Goal: Task Accomplishment & Management: Complete application form

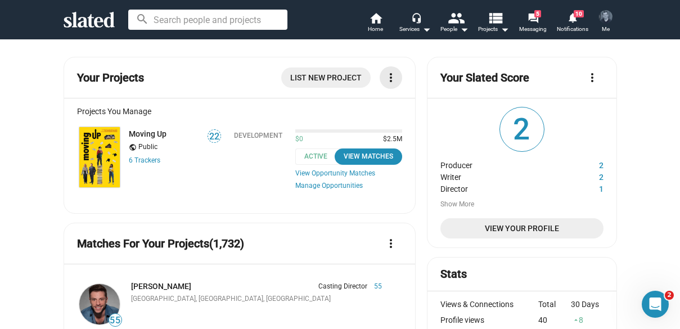
click at [392, 82] on mat-icon "more_vert" at bounding box center [391, 78] width 14 height 14
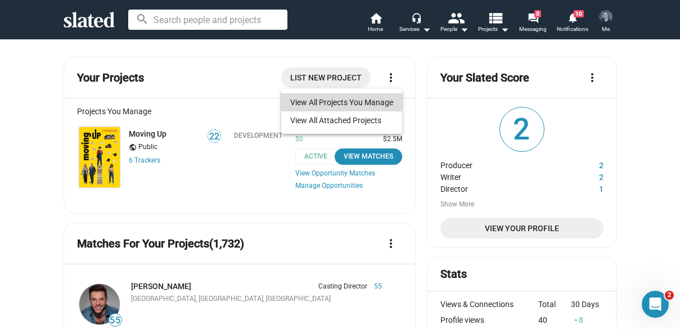
click at [373, 101] on link "View All Projects You Manage" at bounding box center [341, 102] width 121 height 18
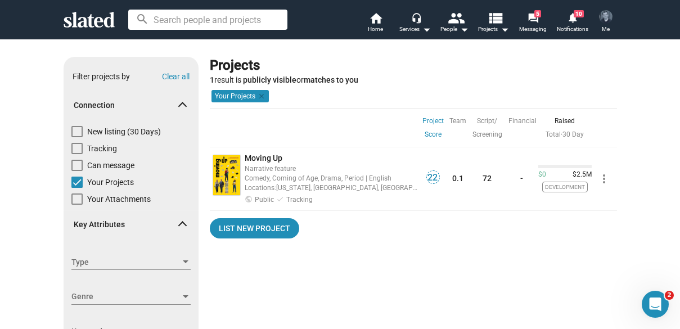
click at [601, 14] on img at bounding box center [606, 17] width 14 height 14
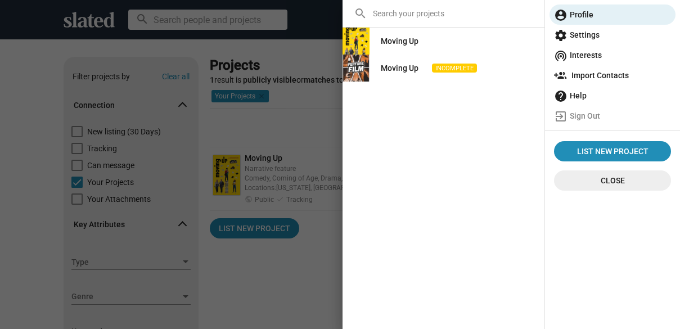
click at [496, 37] on div "Moving Up" at bounding box center [444, 41] width 202 height 27
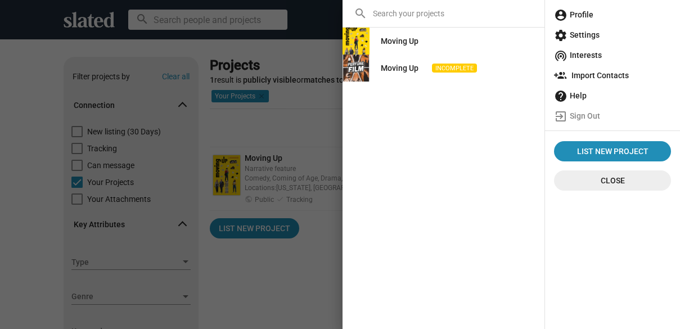
click at [337, 117] on div at bounding box center [340, 164] width 680 height 329
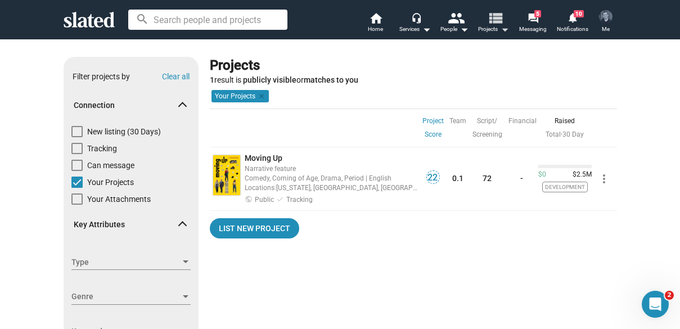
click at [506, 29] on mat-icon "arrow_drop_down" at bounding box center [505, 30] width 14 height 14
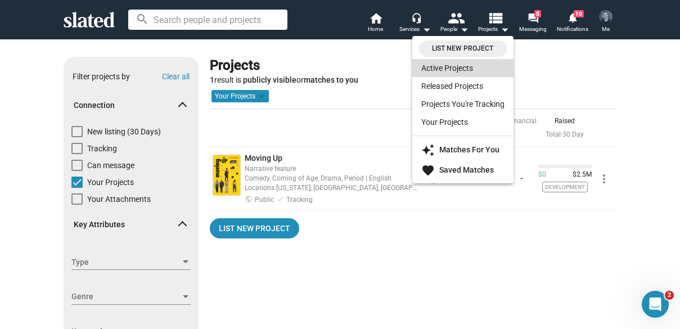
click at [461, 76] on link "Active Projects" at bounding box center [462, 68] width 101 height 18
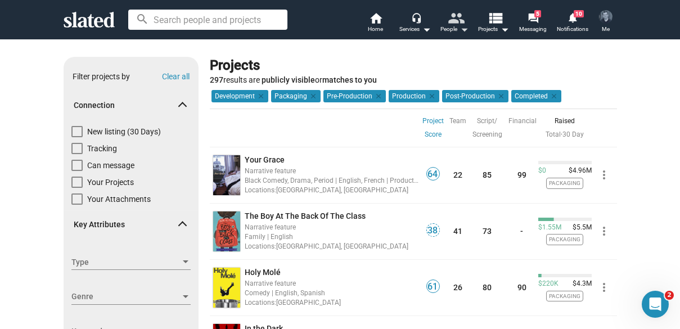
click at [460, 33] on mat-icon "arrow_drop_down" at bounding box center [464, 30] width 14 height 14
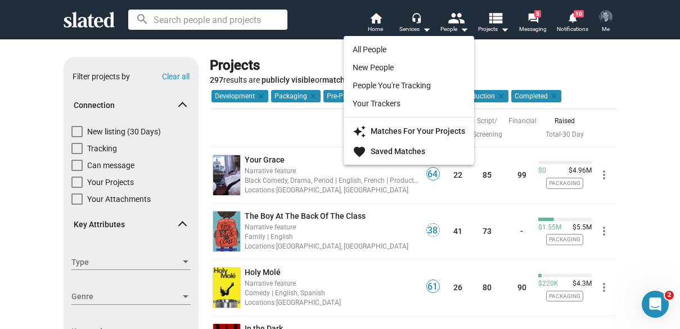
click at [420, 25] on div at bounding box center [340, 164] width 680 height 329
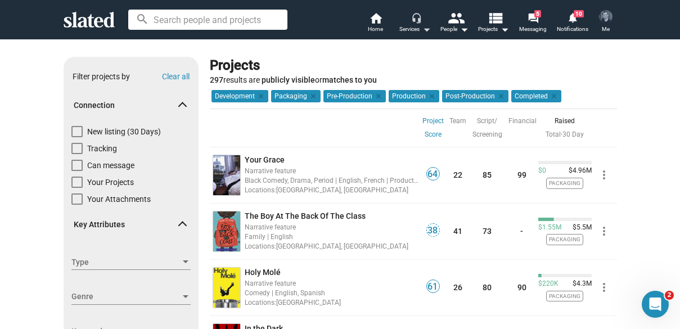
click at [423, 28] on mat-icon "arrow_drop_down" at bounding box center [427, 30] width 14 height 14
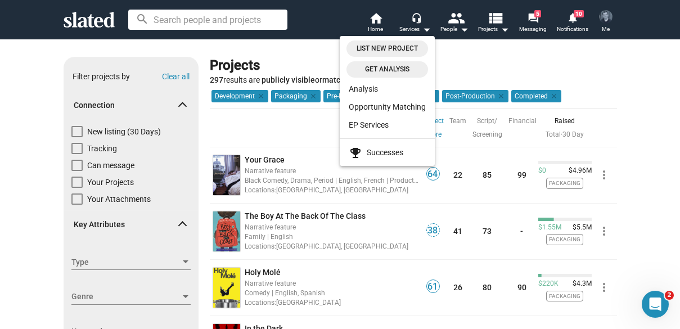
click at [533, 19] on div at bounding box center [340, 164] width 680 height 329
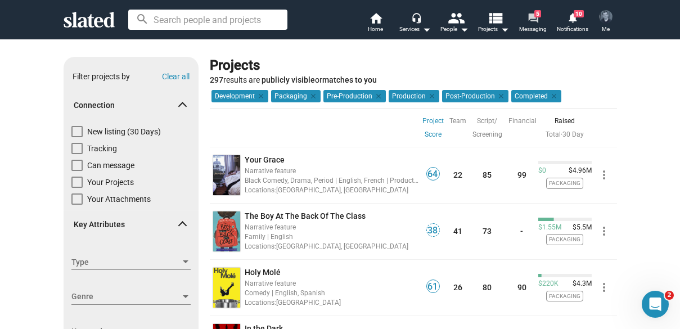
click at [534, 19] on mat-icon "forum" at bounding box center [533, 17] width 11 height 11
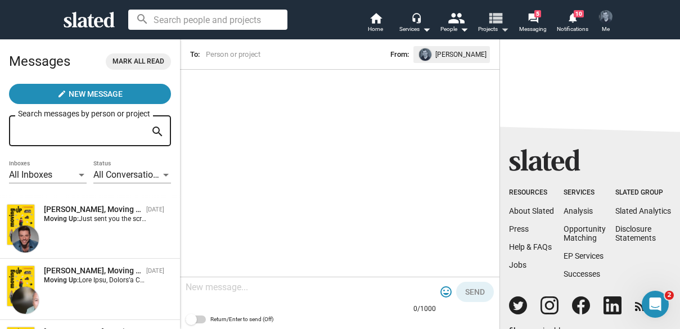
click at [507, 33] on mat-icon "arrow_drop_down" at bounding box center [505, 30] width 14 height 14
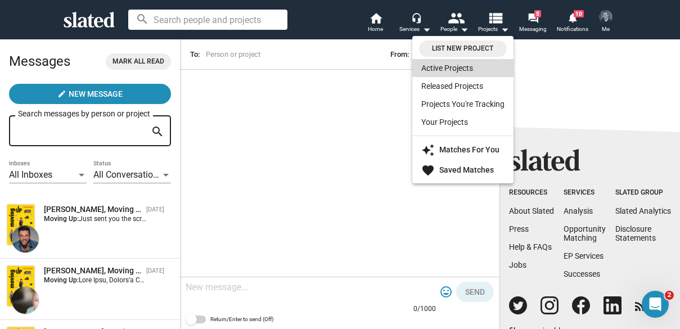
click at [465, 72] on link "Active Projects" at bounding box center [462, 68] width 101 height 18
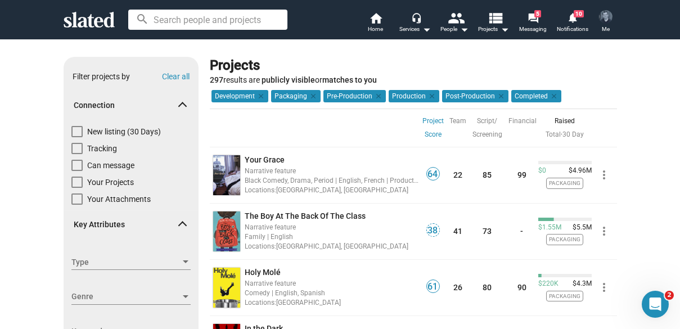
click at [603, 25] on span "Me" at bounding box center [606, 30] width 8 height 14
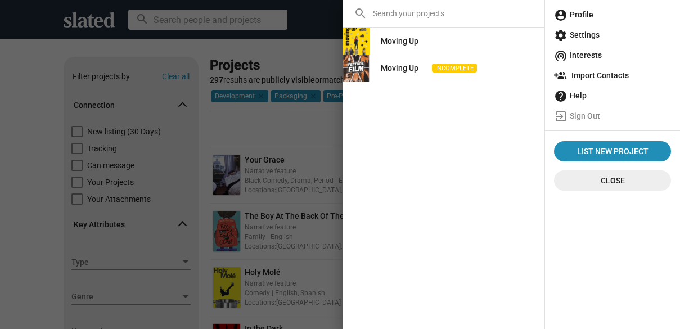
click at [486, 31] on div "Moving Up" at bounding box center [444, 41] width 202 height 27
click at [419, 45] on link "Moving Up" at bounding box center [400, 41] width 56 height 20
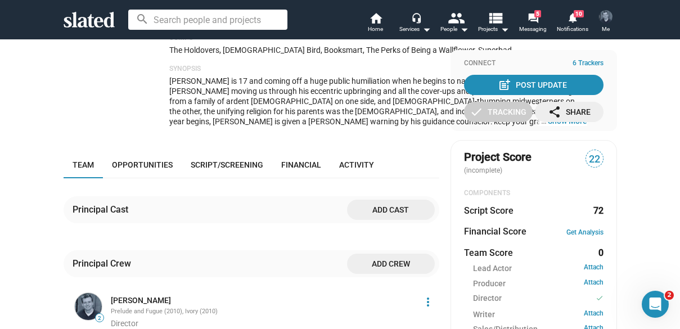
scroll to position [188, 0]
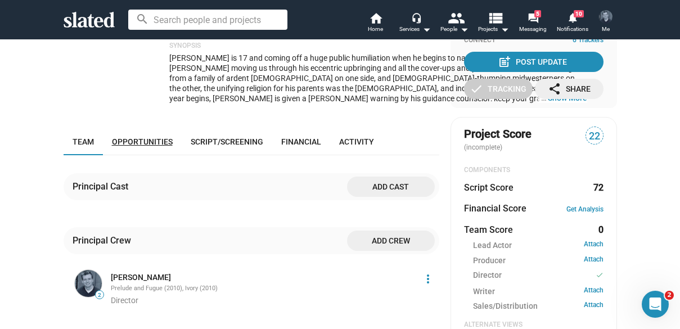
click at [143, 146] on span "Opportunities" at bounding box center [142, 141] width 61 height 9
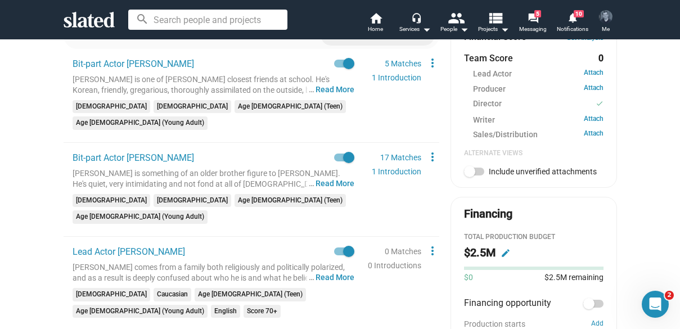
scroll to position [356, 0]
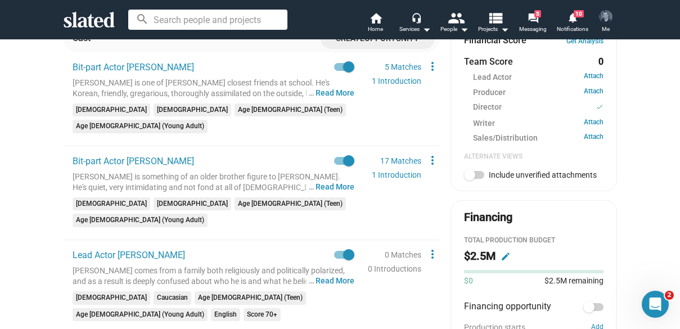
click at [338, 157] on span at bounding box center [344, 161] width 20 height 8
click at [339, 165] on input "checkbox" at bounding box center [339, 165] width 1 height 1
checkbox input "false"
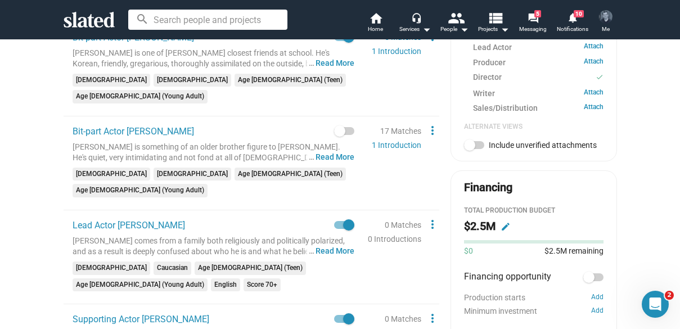
click at [335, 221] on span at bounding box center [344, 225] width 20 height 8
click at [339, 229] on input "checkbox" at bounding box center [339, 229] width 1 height 1
checkbox input "false"
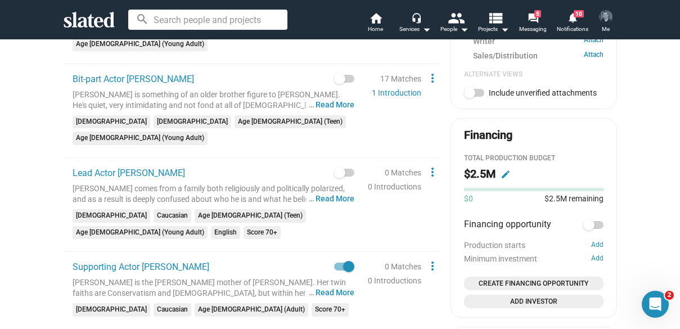
scroll to position [439, 0]
click at [338, 262] on span at bounding box center [344, 266] width 20 height 8
click at [339, 270] on input "checkbox" at bounding box center [339, 270] width 1 height 1
checkbox input "false"
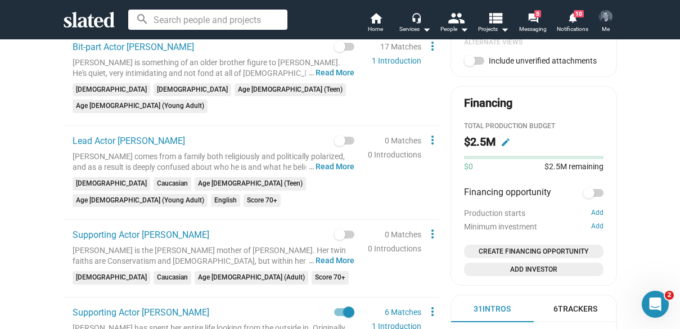
scroll to position [477, 0]
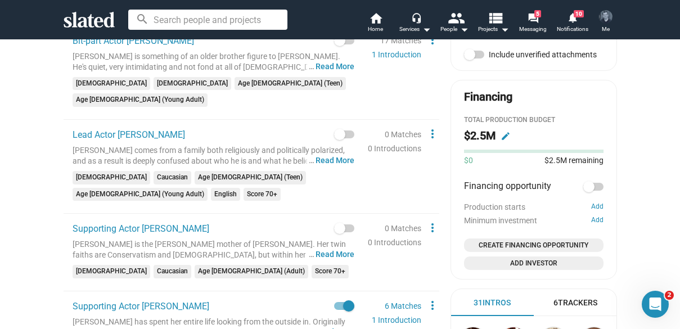
click at [338, 300] on label at bounding box center [344, 305] width 20 height 11
click at [339, 310] on input "checkbox" at bounding box center [339, 310] width 1 height 1
checkbox input "false"
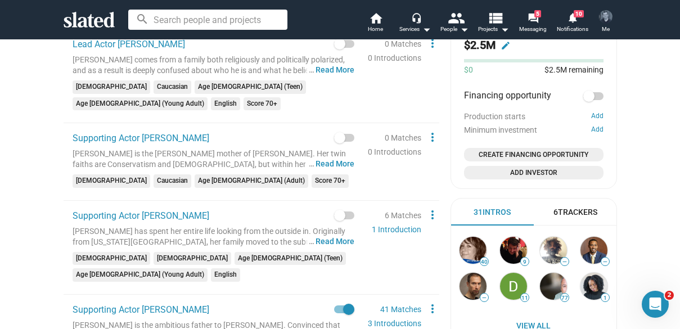
scroll to position [569, 0]
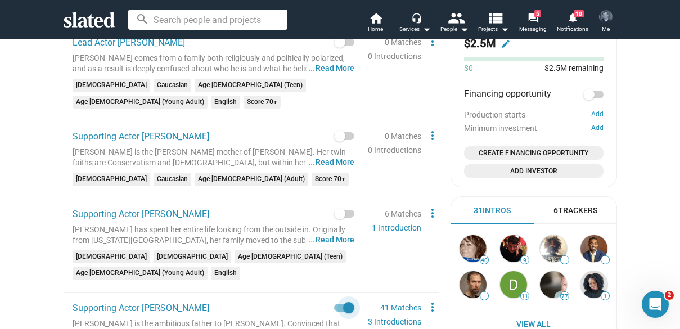
click at [338, 302] on label at bounding box center [344, 307] width 20 height 11
click at [339, 312] on input "checkbox" at bounding box center [339, 312] width 1 height 1
checkbox input "false"
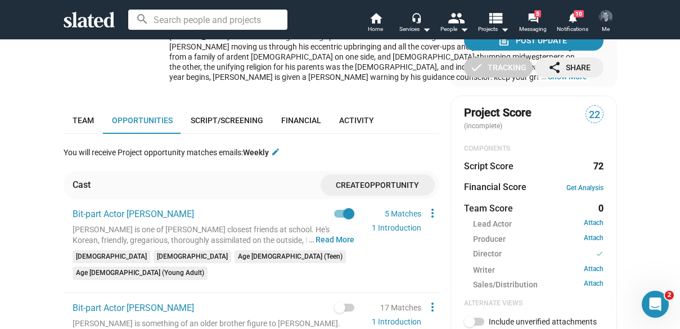
scroll to position [208, 0]
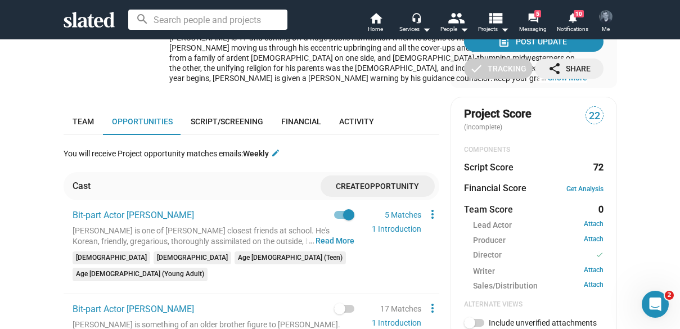
click at [336, 219] on span at bounding box center [344, 215] width 20 height 8
click at [339, 219] on input "checkbox" at bounding box center [339, 219] width 1 height 1
checkbox input "false"
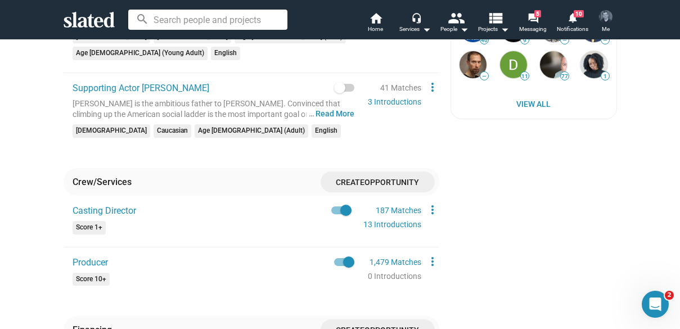
scroll to position [788, 0]
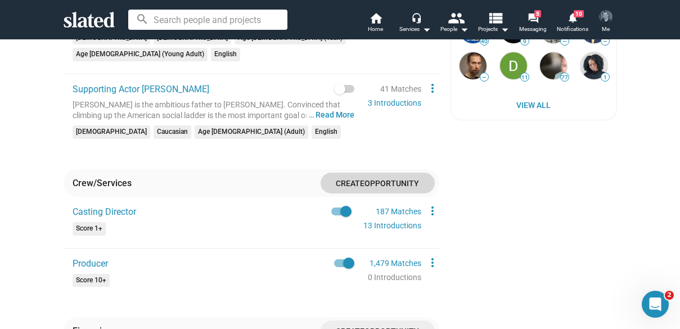
click at [353, 173] on span "Create Opportunity" at bounding box center [378, 183] width 96 height 21
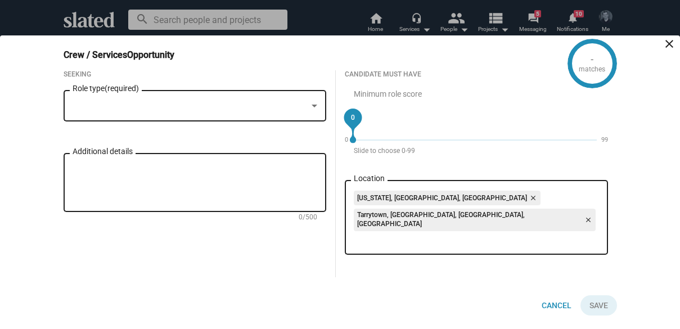
click at [290, 113] on div at bounding box center [190, 107] width 235 height 12
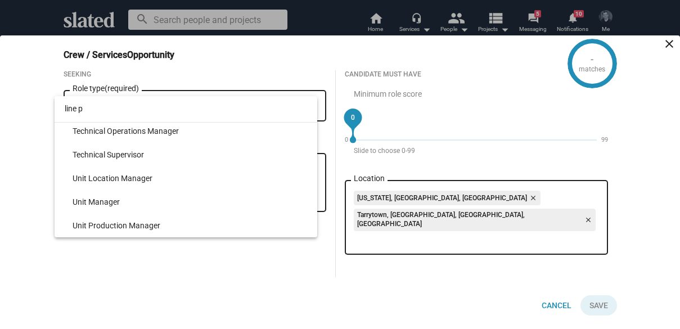
scroll to position [1043, 0]
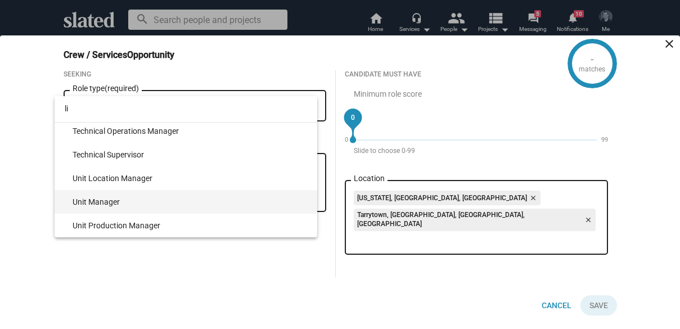
type input "l"
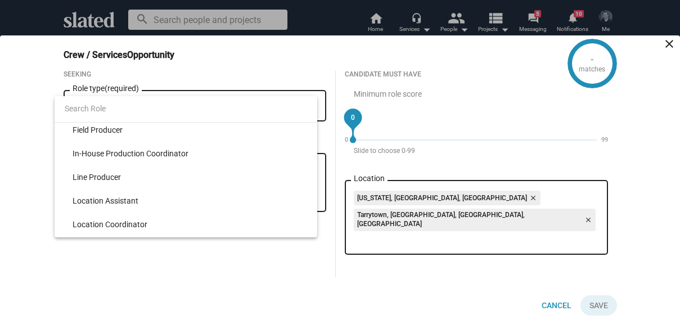
scroll to position [7212, 0]
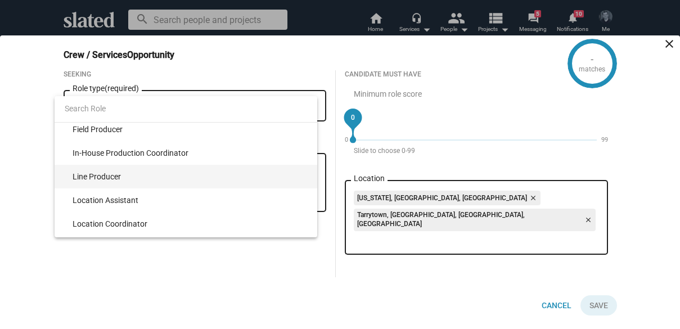
click at [227, 181] on span "Line Producer" at bounding box center [191, 177] width 236 height 24
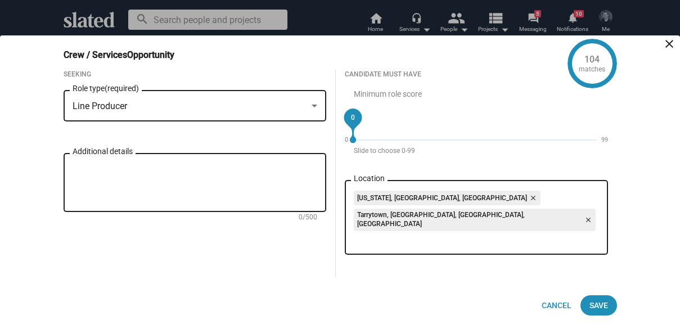
click at [230, 203] on textarea "Additional details" at bounding box center [195, 183] width 245 height 41
type textarea "z"
type textarea "l"
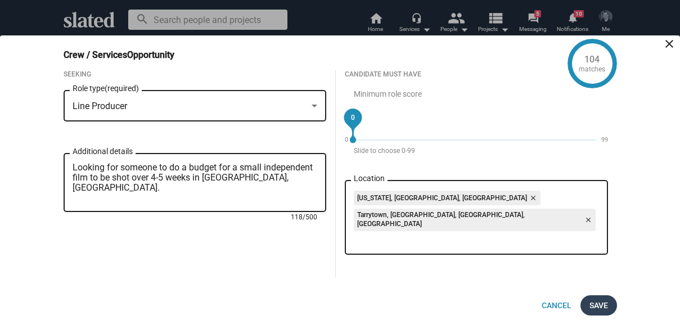
type textarea "Looking for someone to do a budget for a small independent film to be shot over…"
click at [601, 298] on span "Save" at bounding box center [599, 305] width 19 height 20
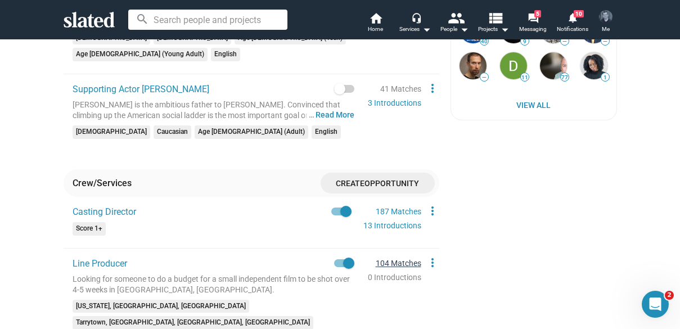
click at [381, 259] on link "104 Matches" at bounding box center [399, 263] width 46 height 9
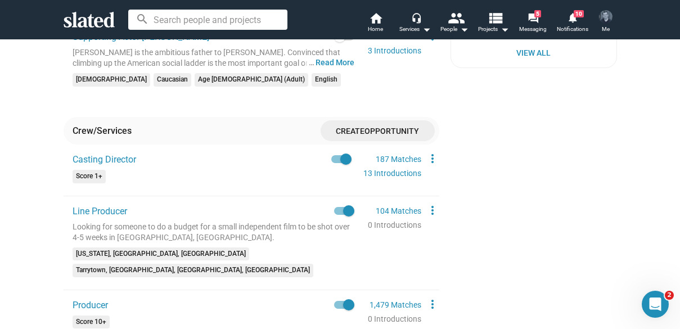
scroll to position [841, 0]
click at [432, 203] on mat-icon "more_vert" at bounding box center [433, 210] width 14 height 14
click at [436, 185] on button "Edit" at bounding box center [457, 185] width 63 height 18
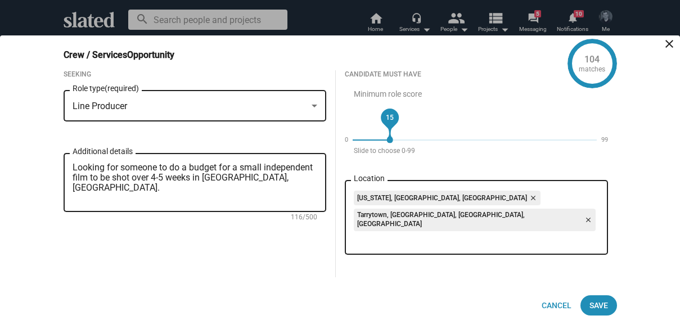
drag, startPoint x: 352, startPoint y: 152, endPoint x: 399, endPoint y: 150, distance: 47.3
click at [394, 130] on div "15" at bounding box center [389, 117] width 25 height 25
drag, startPoint x: 399, startPoint y: 150, endPoint x: 378, endPoint y: 150, distance: 20.8
click at [378, 130] on div "10" at bounding box center [377, 117] width 25 height 25
click at [603, 300] on span "Save" at bounding box center [599, 305] width 19 height 20
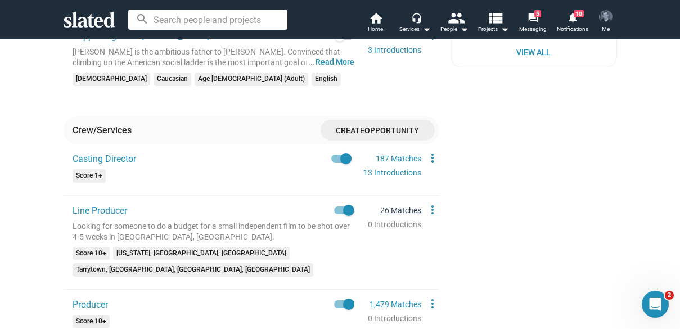
click at [384, 206] on link "26 Matches" at bounding box center [400, 210] width 41 height 9
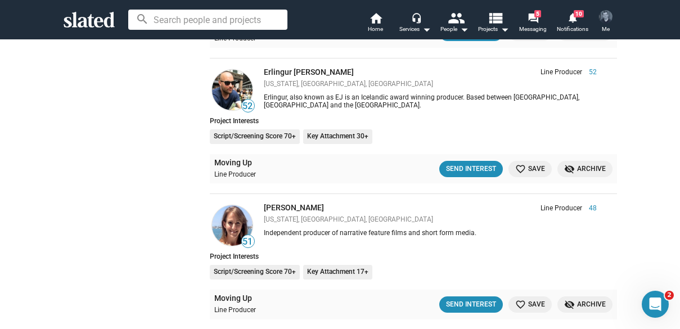
scroll to position [780, 0]
